Goal: Navigation & Orientation: Understand site structure

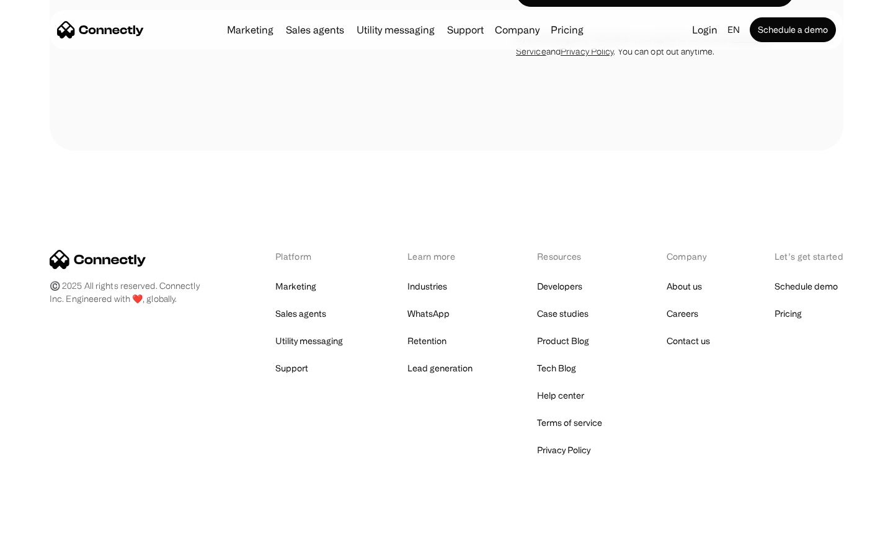
scroll to position [501, 0]
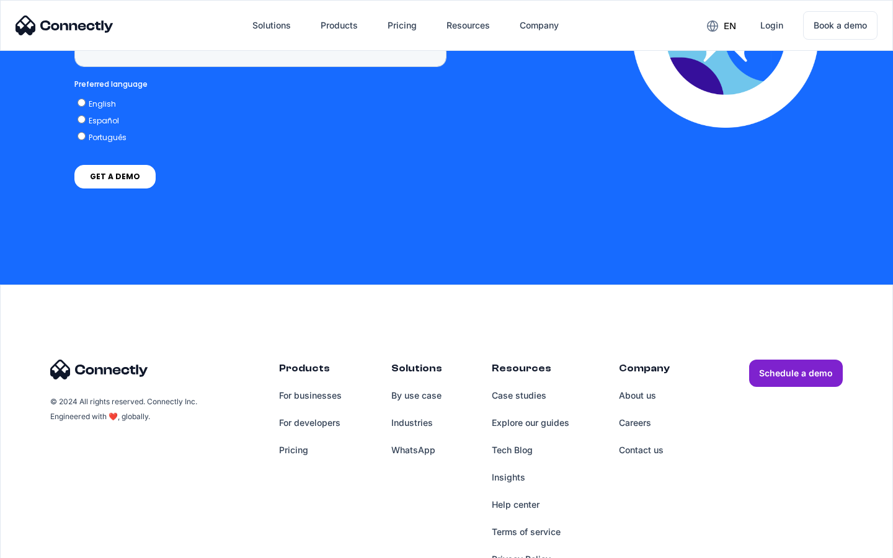
scroll to position [5114, 0]
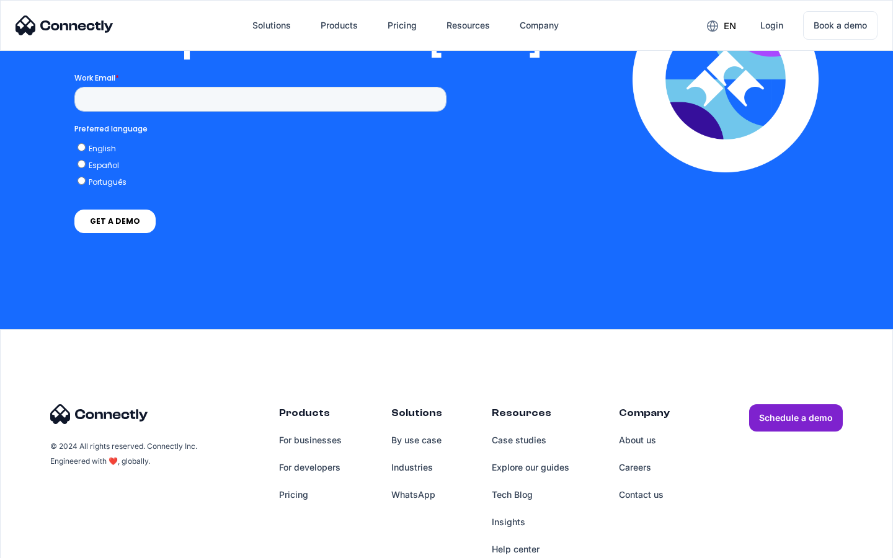
scroll to position [2535, 0]
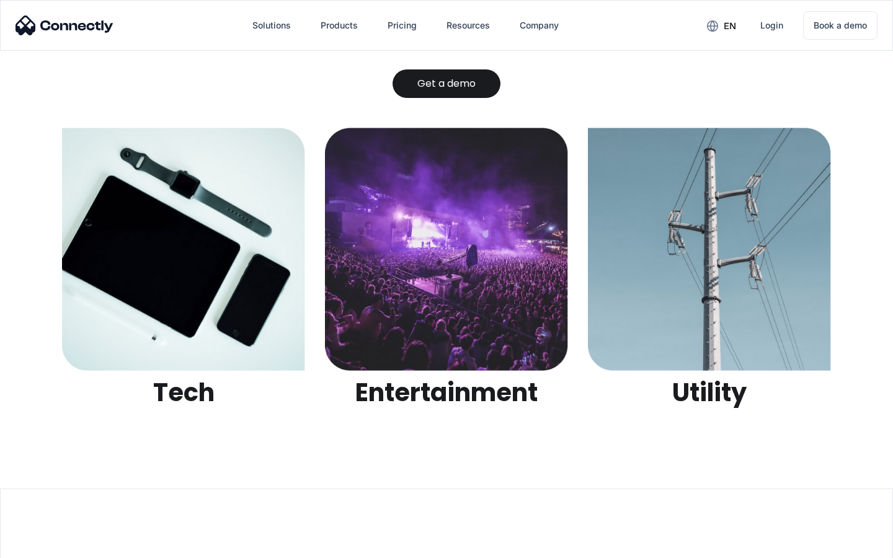
scroll to position [3914, 0]
